Goal: Check status: Check status

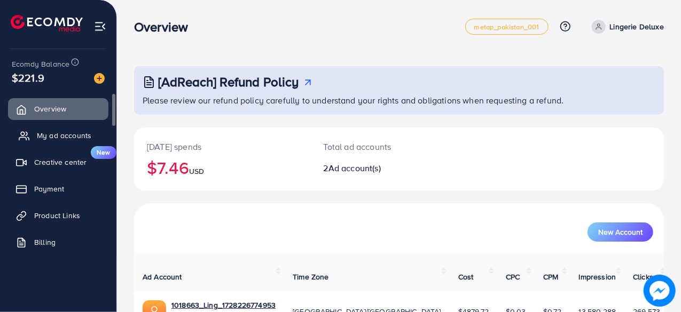
click at [94, 132] on link "My ad accounts" at bounding box center [58, 135] width 100 height 21
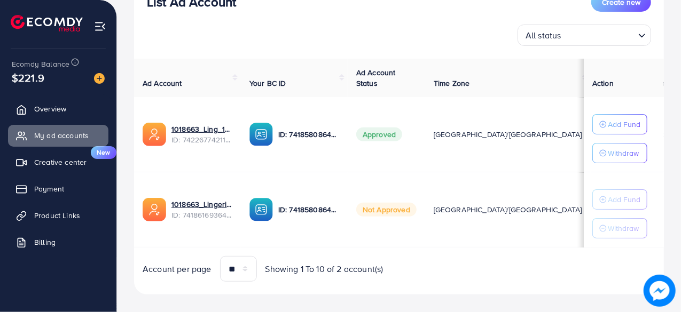
scroll to position [159, 0]
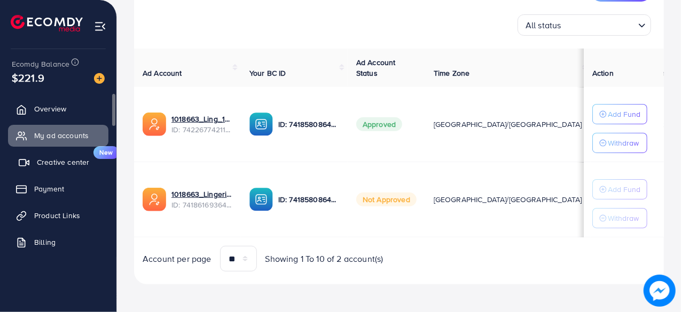
click at [72, 167] on span "Creative center" at bounding box center [63, 162] width 52 height 11
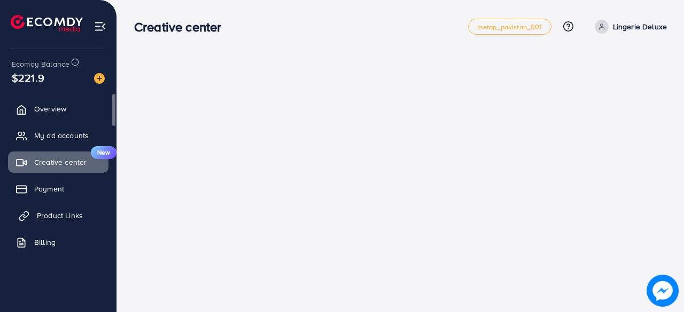
click at [76, 214] on span "Product Links" at bounding box center [60, 215] width 46 height 11
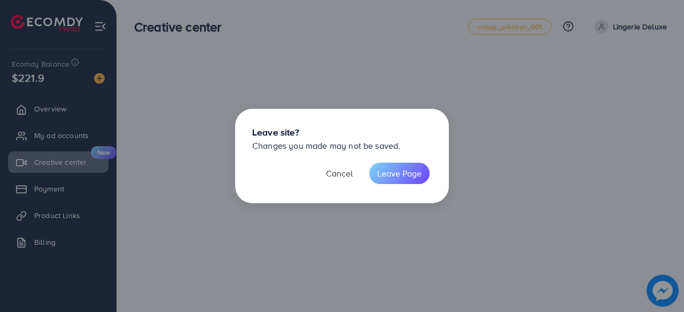
click at [348, 174] on button "Cancel" at bounding box center [339, 173] width 43 height 21
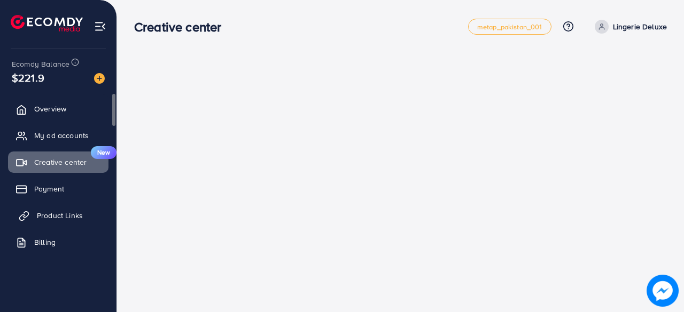
click at [85, 217] on link "Product Links" at bounding box center [58, 215] width 100 height 21
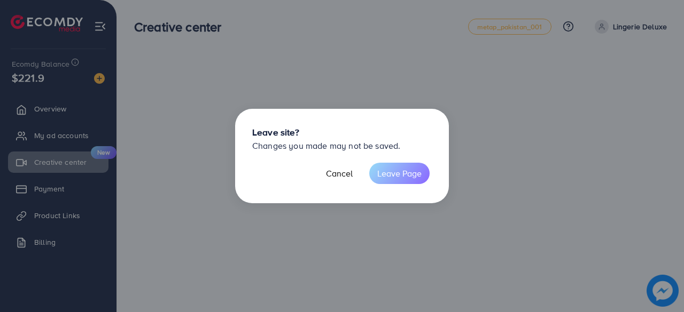
click at [404, 167] on button "Leave Page" at bounding box center [399, 173] width 60 height 21
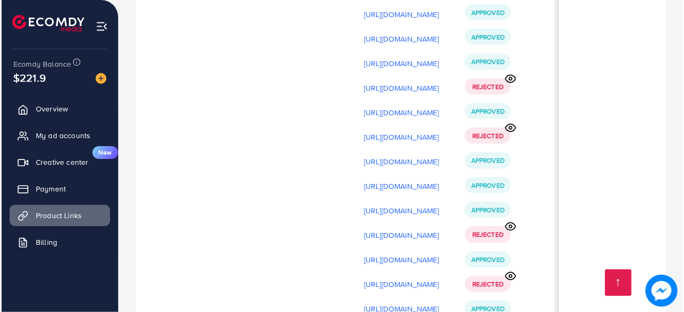
scroll to position [9952, 0]
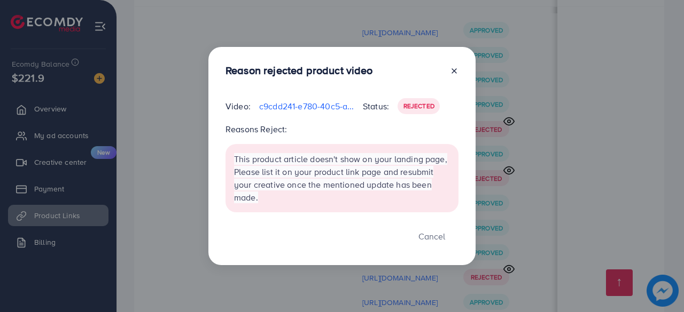
click at [507, 151] on div "Reason rejected product video Video: c9cdd241-e780-40c5-ad81-2231acdc1b09-17547…" at bounding box center [342, 156] width 684 height 312
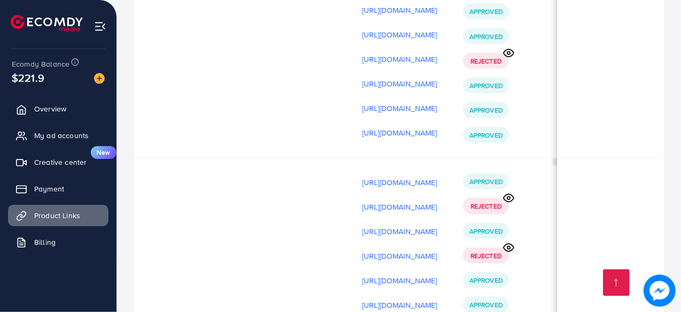
scroll to position [0, 371]
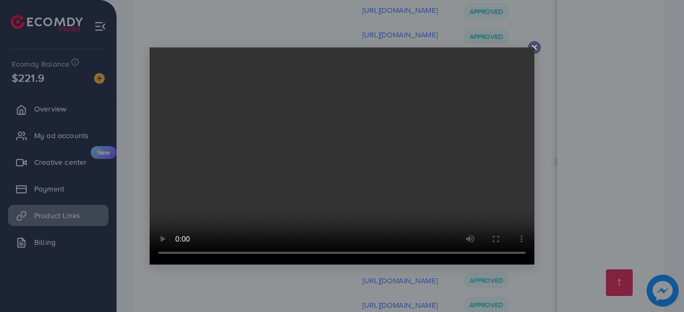
click at [556, 152] on div at bounding box center [342, 156] width 684 height 312
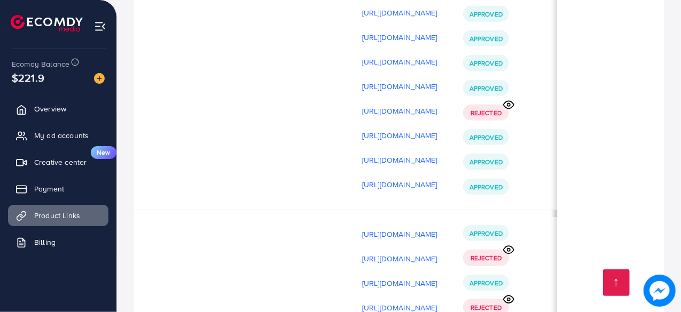
scroll to position [10487, 0]
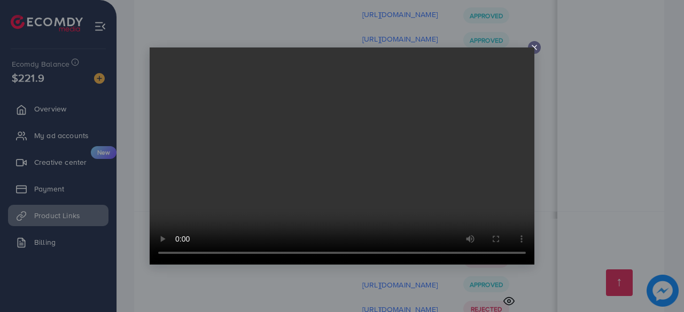
click at [581, 197] on div at bounding box center [342, 156] width 684 height 312
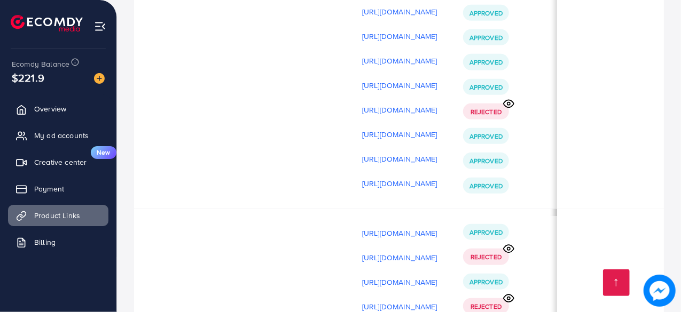
scroll to position [0, 369]
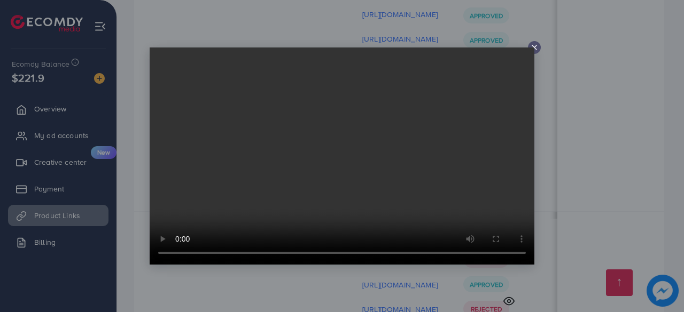
click at [603, 221] on div at bounding box center [342, 156] width 684 height 312
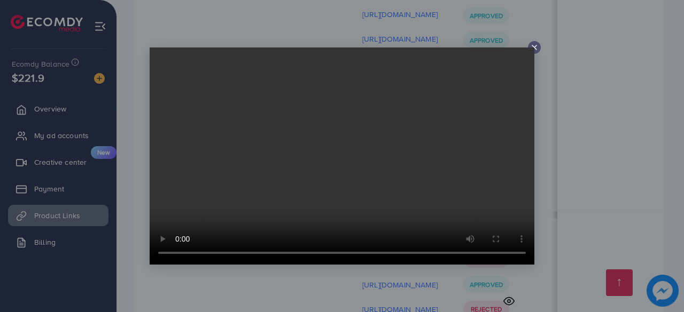
click at [561, 191] on div at bounding box center [342, 156] width 684 height 312
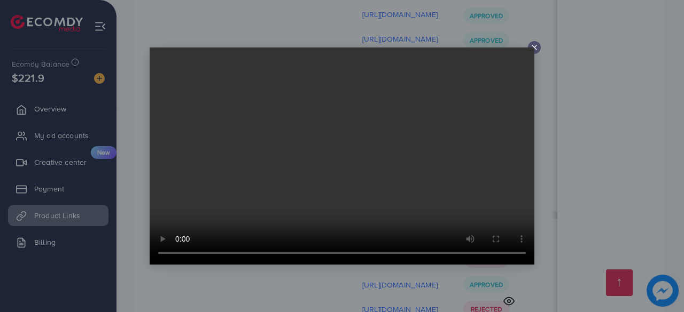
click at [601, 188] on div at bounding box center [342, 156] width 684 height 312
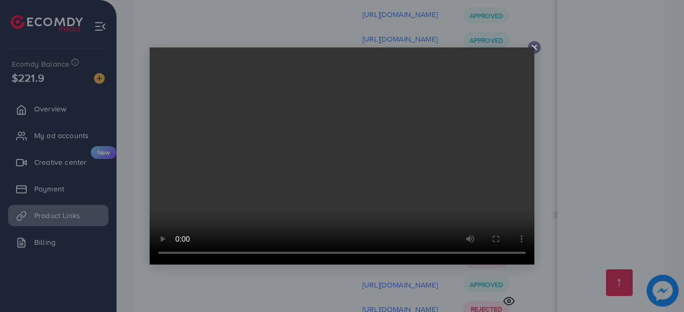
click at [558, 186] on div at bounding box center [342, 156] width 684 height 312
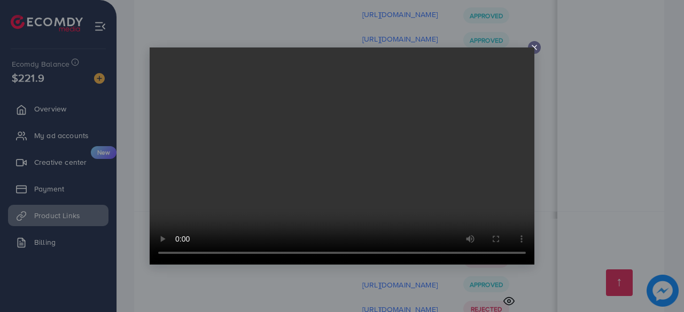
click at [611, 192] on div at bounding box center [342, 156] width 684 height 312
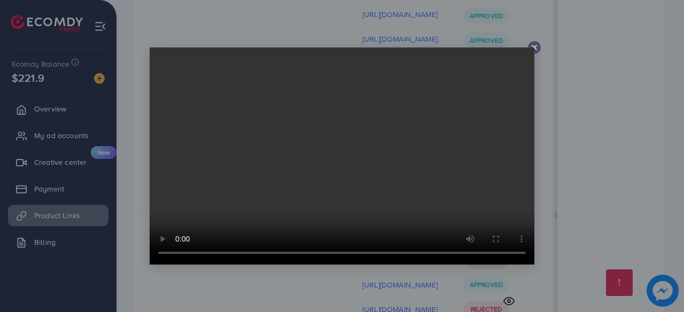
click at [575, 182] on div at bounding box center [342, 156] width 684 height 312
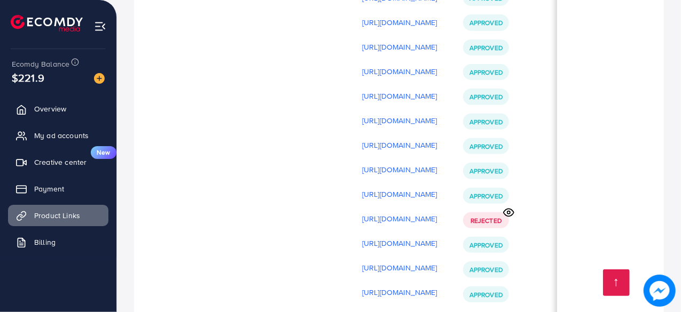
scroll to position [10380, 0]
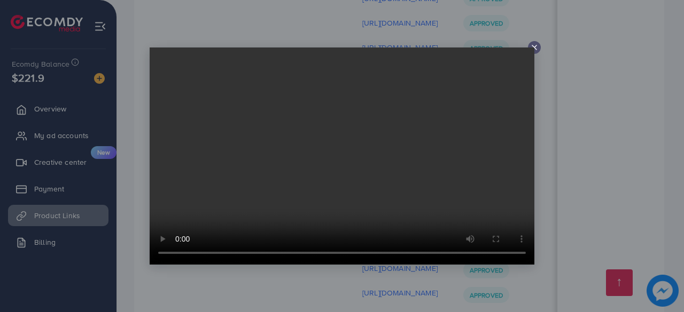
drag, startPoint x: 306, startPoint y: 173, endPoint x: 402, endPoint y: 196, distance: 98.9
click at [306, 173] on video at bounding box center [342, 156] width 385 height 217
click at [560, 163] on div at bounding box center [342, 156] width 684 height 312
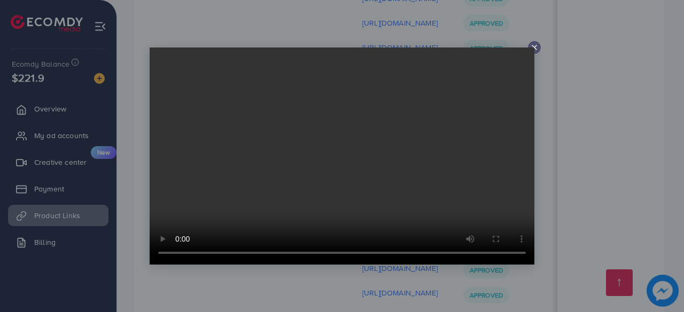
click at [560, 159] on div at bounding box center [342, 156] width 684 height 312
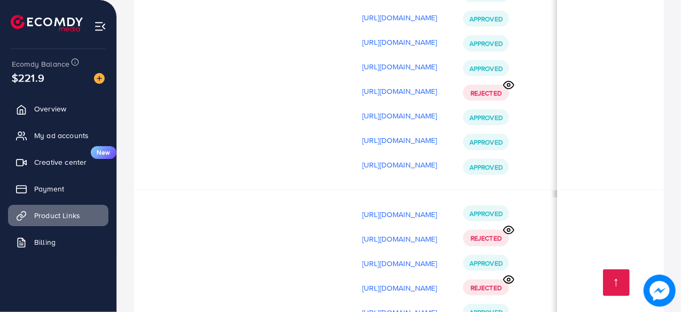
scroll to position [10540, 0]
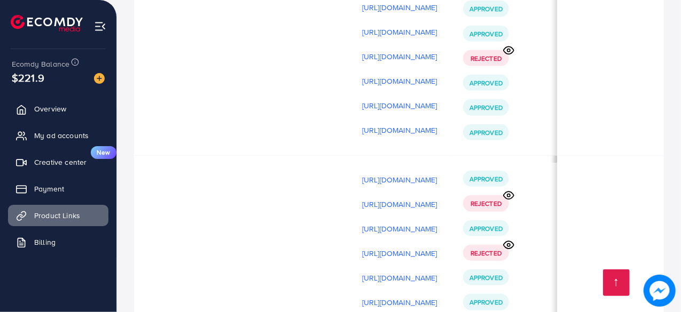
drag, startPoint x: 559, startPoint y: 264, endPoint x: 403, endPoint y: 265, distance: 156.5
drag, startPoint x: 402, startPoint y: 264, endPoint x: 335, endPoint y: 264, distance: 66.8
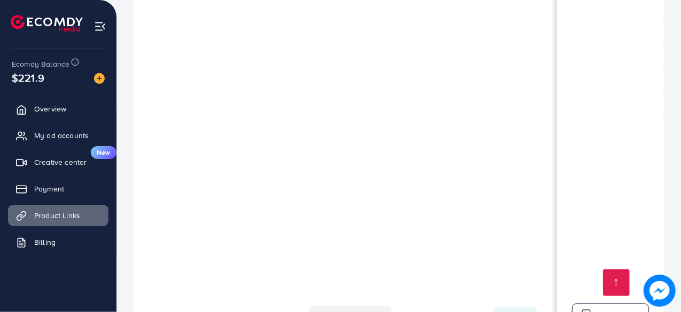
scroll to position [9899, 0]
drag, startPoint x: 439, startPoint y: 261, endPoint x: 547, endPoint y: 264, distance: 108.0
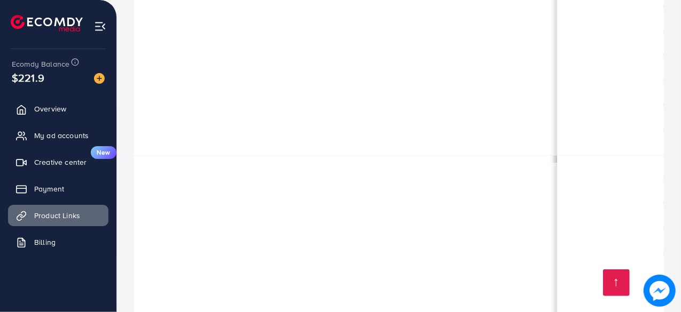
drag, startPoint x: 540, startPoint y: 261, endPoint x: 449, endPoint y: 257, distance: 90.9
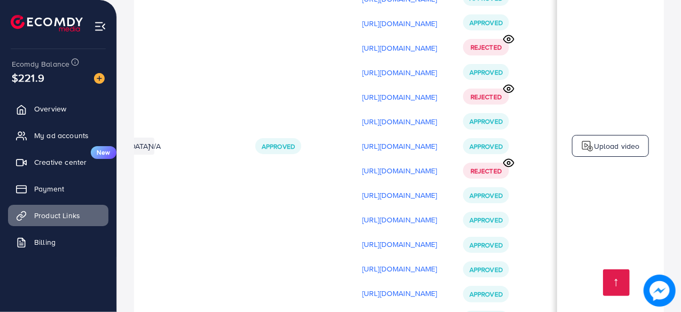
scroll to position [10166, 0]
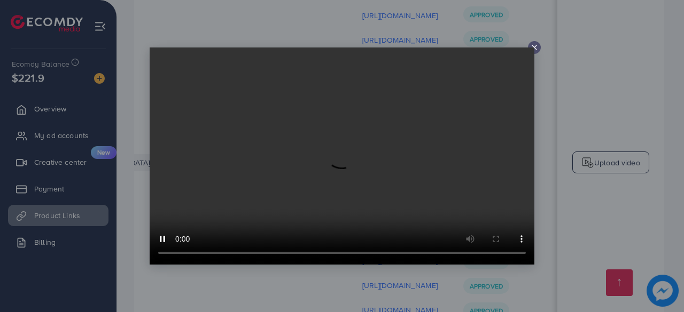
drag, startPoint x: 561, startPoint y: 194, endPoint x: 521, endPoint y: 212, distance: 44.0
click at [561, 194] on div at bounding box center [342, 156] width 684 height 312
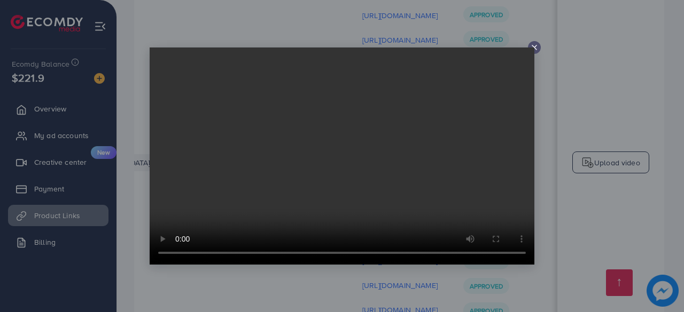
click at [552, 232] on div at bounding box center [342, 156] width 684 height 312
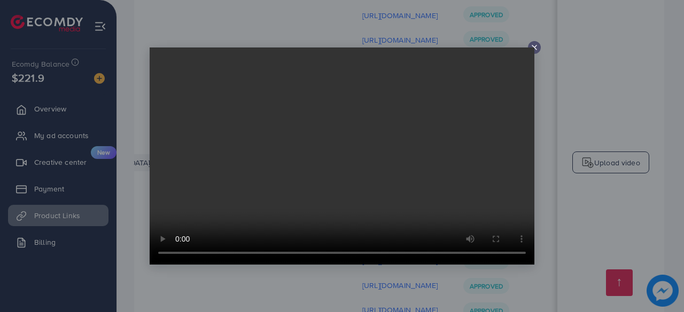
click at [594, 241] on div at bounding box center [342, 156] width 684 height 312
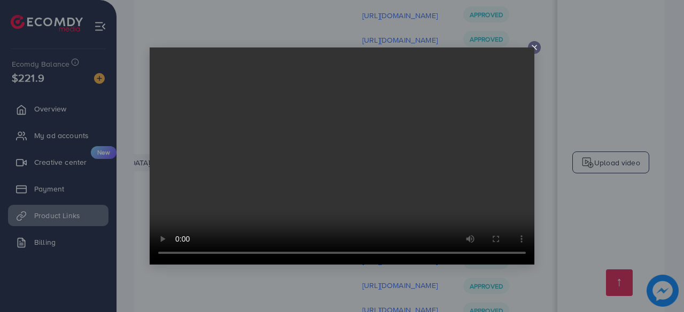
drag, startPoint x: 568, startPoint y: 167, endPoint x: 540, endPoint y: 166, distance: 28.9
click at [568, 167] on div at bounding box center [342, 156] width 684 height 312
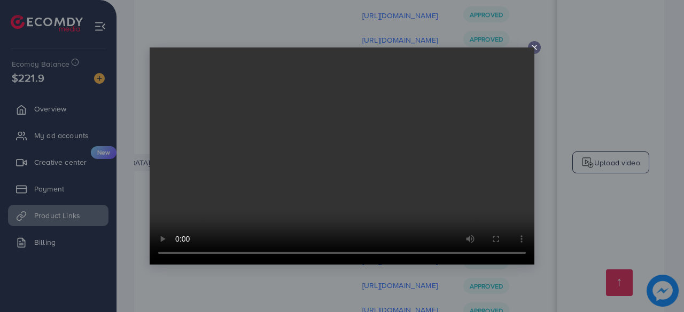
click at [564, 161] on div at bounding box center [342, 156] width 684 height 312
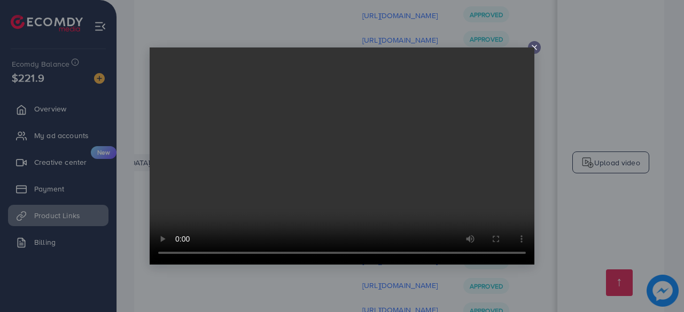
click at [564, 154] on div at bounding box center [342, 156] width 684 height 312
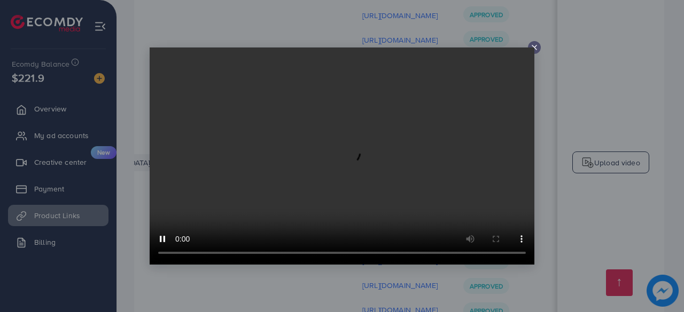
click at [555, 121] on div at bounding box center [342, 156] width 684 height 312
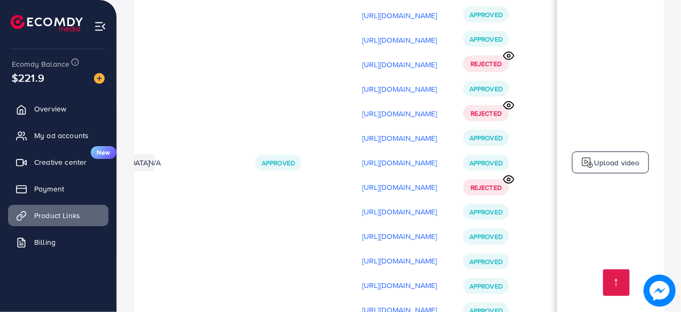
click at [437, 304] on p "[URL][DOMAIN_NAME]" at bounding box center [399, 310] width 75 height 13
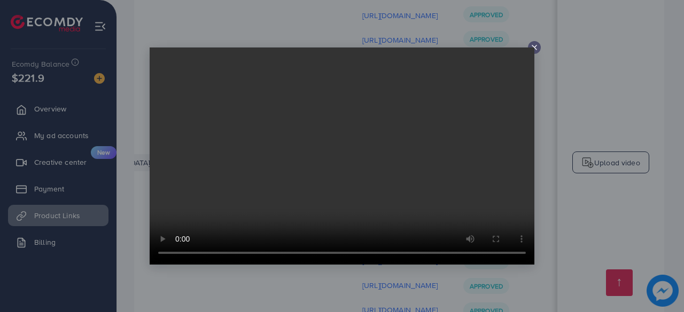
click at [601, 133] on div at bounding box center [342, 156] width 684 height 312
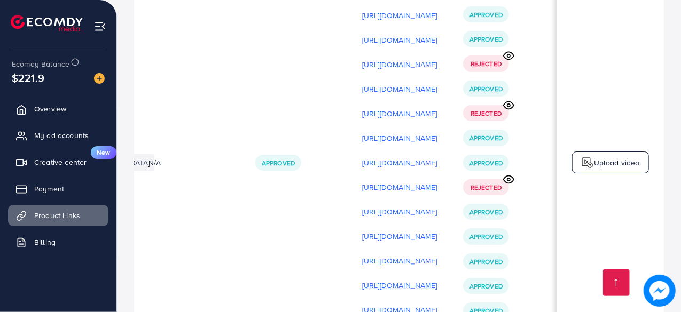
click at [437, 279] on p "[URL][DOMAIN_NAME]" at bounding box center [399, 285] width 75 height 13
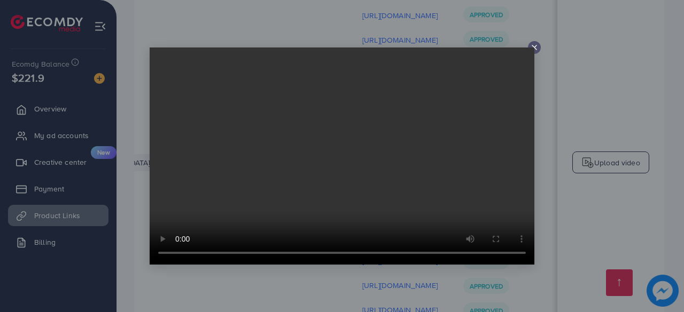
click at [563, 133] on div at bounding box center [342, 156] width 684 height 312
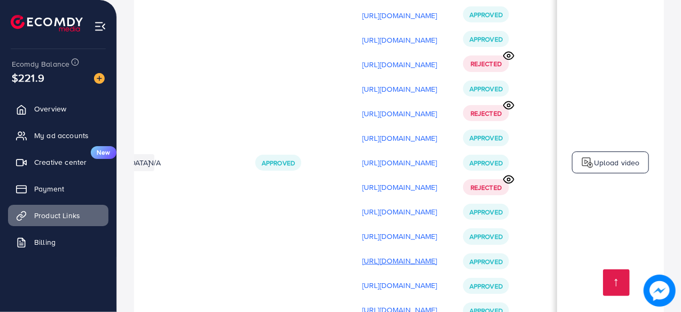
click at [416, 255] on p "[URL][DOMAIN_NAME]" at bounding box center [399, 261] width 75 height 13
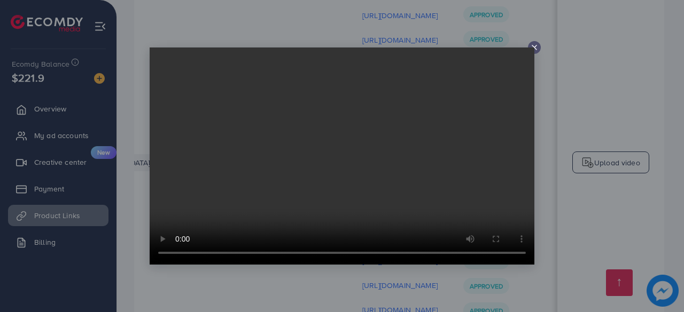
drag, startPoint x: 576, startPoint y: 106, endPoint x: 572, endPoint y: 102, distance: 6.0
click at [576, 106] on div at bounding box center [342, 156] width 684 height 312
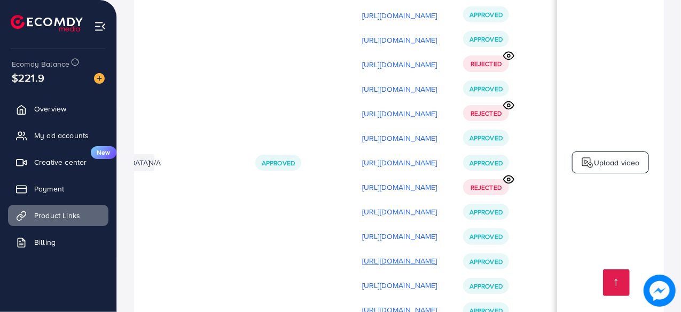
drag, startPoint x: 354, startPoint y: 21, endPoint x: 441, endPoint y: 24, distance: 87.1
click at [441, 24] on tr "[URL][DOMAIN_NAME] [GEOGRAPHIC_DATA] N/A Approved [URL][DOMAIN_NAME] [URL][DOMA…" at bounding box center [280, 162] width 767 height 739
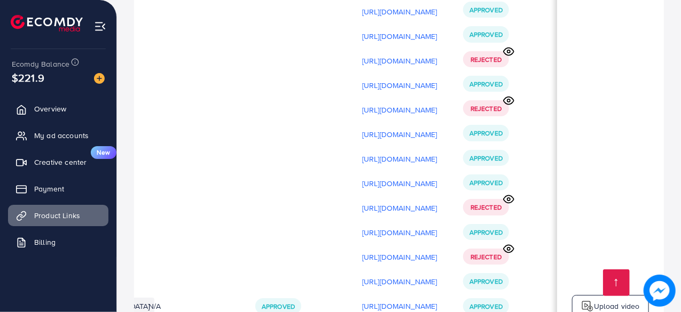
scroll to position [10006, 0]
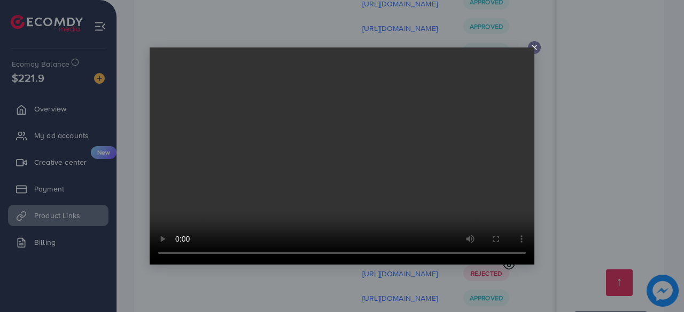
click at [524, 171] on video at bounding box center [342, 156] width 385 height 217
click at [542, 159] on div at bounding box center [342, 156] width 684 height 312
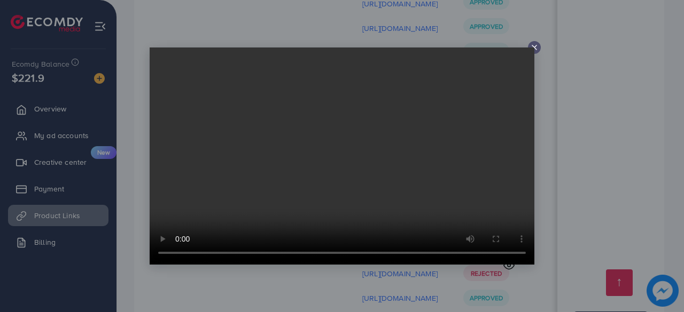
click at [624, 114] on div at bounding box center [342, 156] width 684 height 312
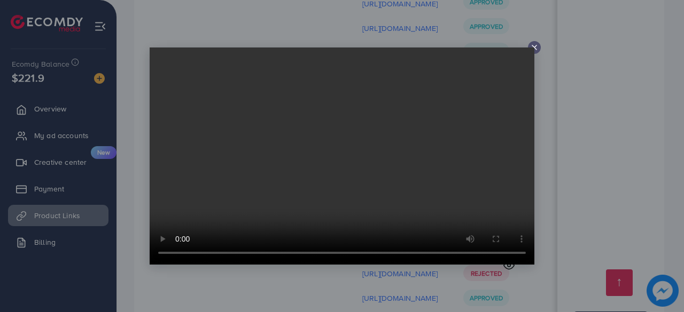
drag, startPoint x: 584, startPoint y: 154, endPoint x: 576, endPoint y: 150, distance: 9.6
click at [584, 154] on div at bounding box center [342, 156] width 684 height 312
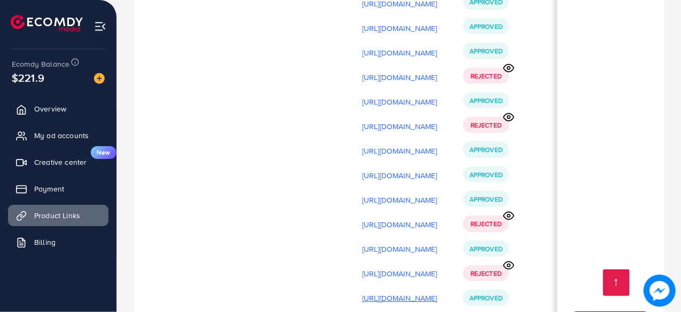
click at [437, 292] on p "[URL][DOMAIN_NAME]" at bounding box center [399, 298] width 75 height 13
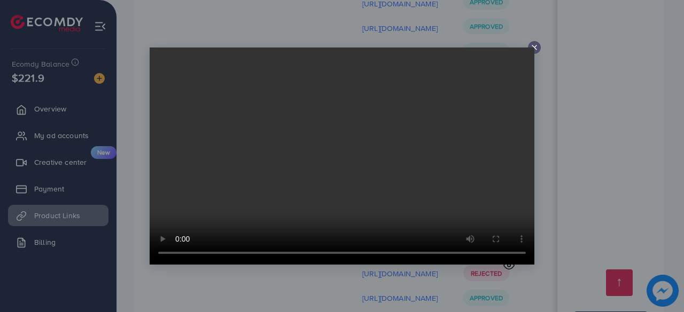
click at [598, 159] on div at bounding box center [342, 156] width 684 height 312
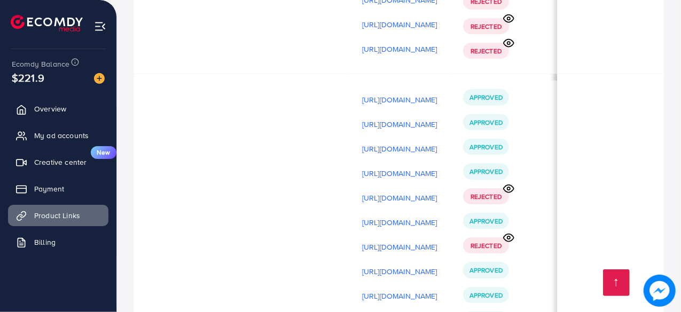
scroll to position [9846, 0]
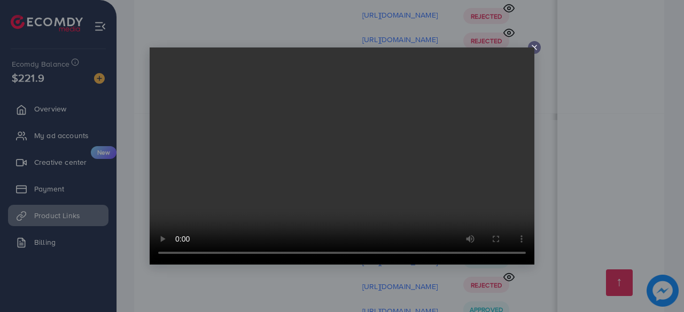
click at [555, 181] on div at bounding box center [342, 156] width 684 height 312
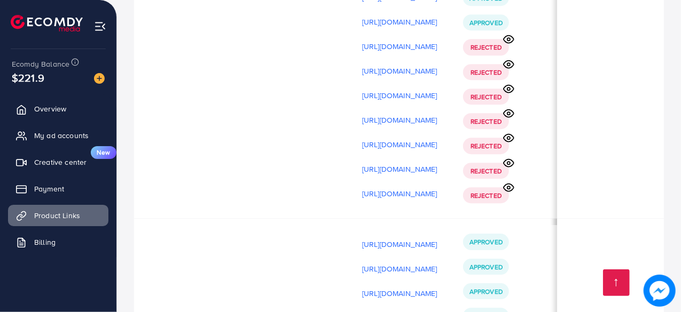
scroll to position [9739, 0]
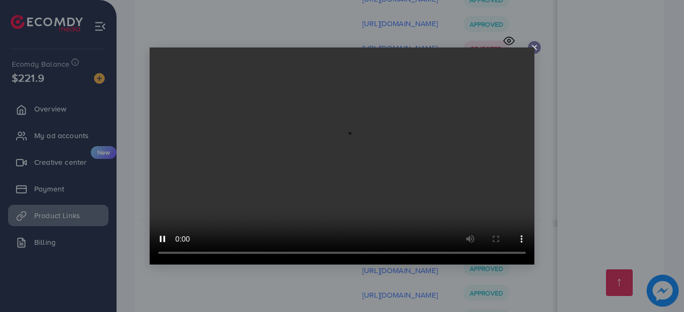
click at [566, 208] on div at bounding box center [342, 156] width 684 height 312
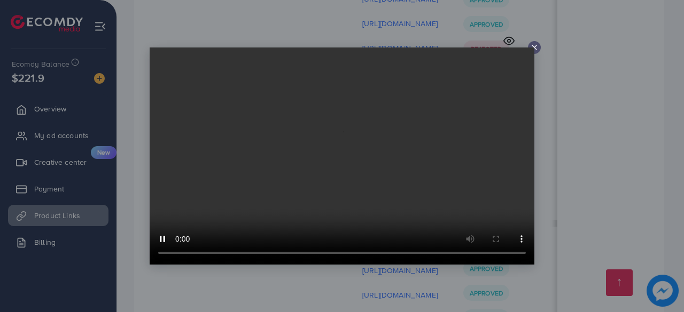
click at [409, 213] on video at bounding box center [342, 156] width 385 height 217
drag, startPoint x: 565, startPoint y: 193, endPoint x: 555, endPoint y: 191, distance: 10.4
click at [565, 193] on div at bounding box center [342, 156] width 684 height 312
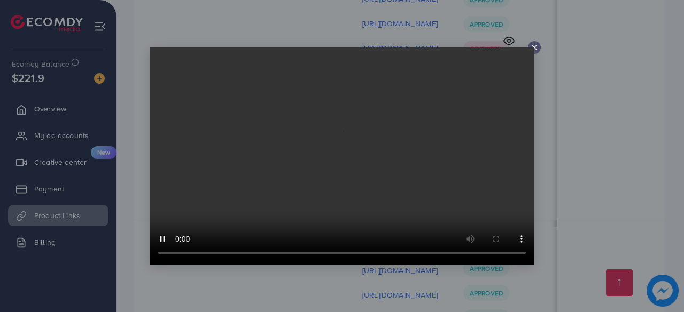
drag, startPoint x: 608, startPoint y: 164, endPoint x: 548, endPoint y: 154, distance: 60.6
click at [608, 164] on div at bounding box center [342, 156] width 684 height 312
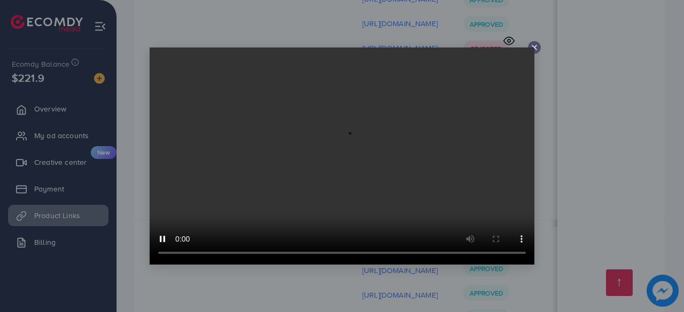
click at [549, 151] on div at bounding box center [342, 156] width 684 height 312
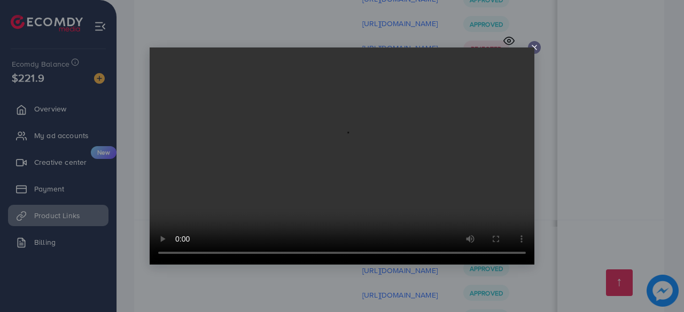
click at [554, 149] on div at bounding box center [342, 156] width 684 height 312
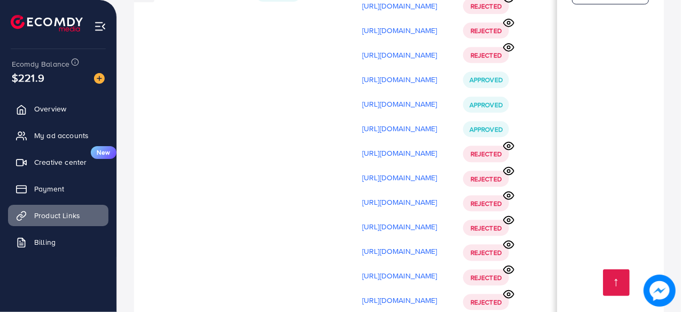
scroll to position [9632, 0]
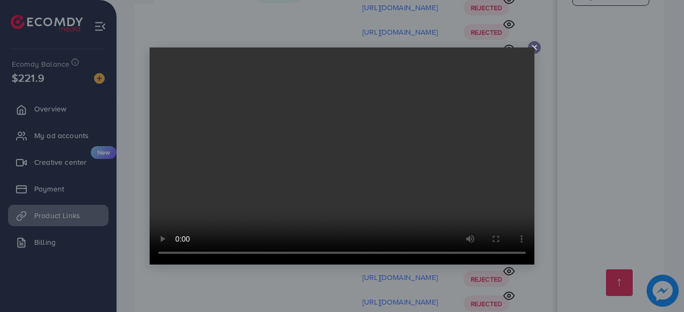
click at [544, 189] on div at bounding box center [342, 156] width 684 height 312
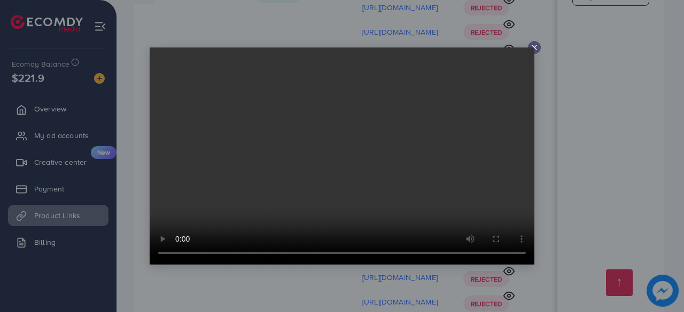
drag, startPoint x: 543, startPoint y: 160, endPoint x: 533, endPoint y: 160, distance: 9.6
click at [543, 160] on div at bounding box center [342, 156] width 684 height 312
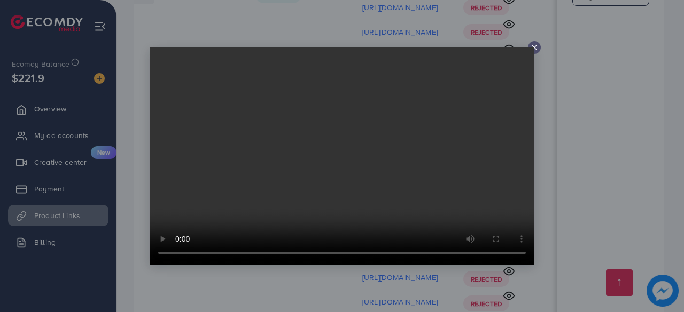
drag, startPoint x: 551, startPoint y: 163, endPoint x: 544, endPoint y: 159, distance: 8.2
click at [551, 163] on div at bounding box center [342, 156] width 684 height 312
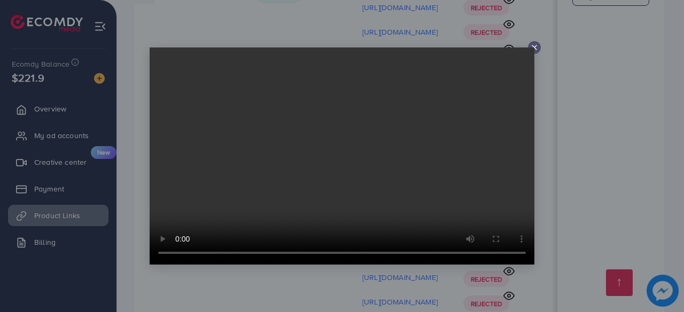
drag, startPoint x: 561, startPoint y: 164, endPoint x: 559, endPoint y: 157, distance: 7.8
click at [561, 164] on div at bounding box center [342, 156] width 684 height 312
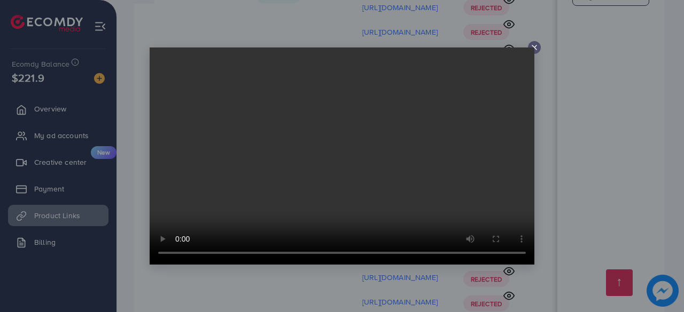
click at [553, 160] on div at bounding box center [342, 156] width 684 height 312
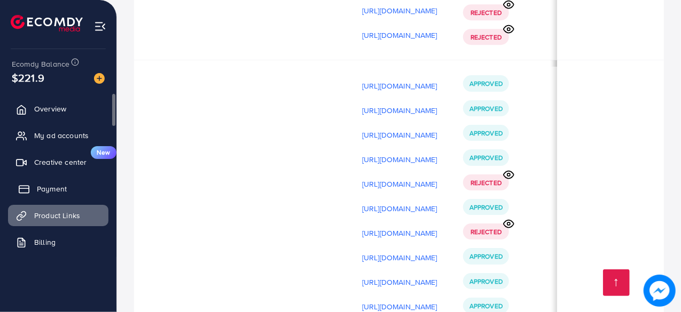
scroll to position [0, 0]
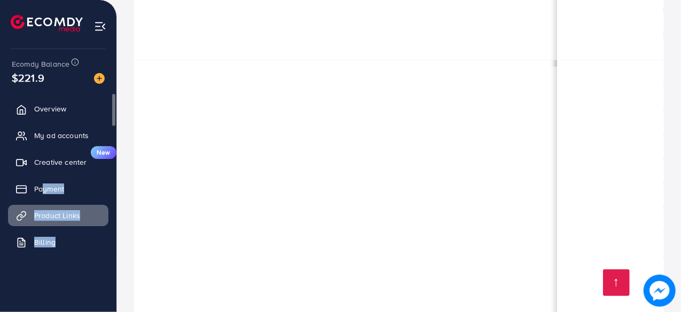
drag, startPoint x: 295, startPoint y: 179, endPoint x: 61, endPoint y: 175, distance: 234.0
